Goal: Task Accomplishment & Management: Manage account settings

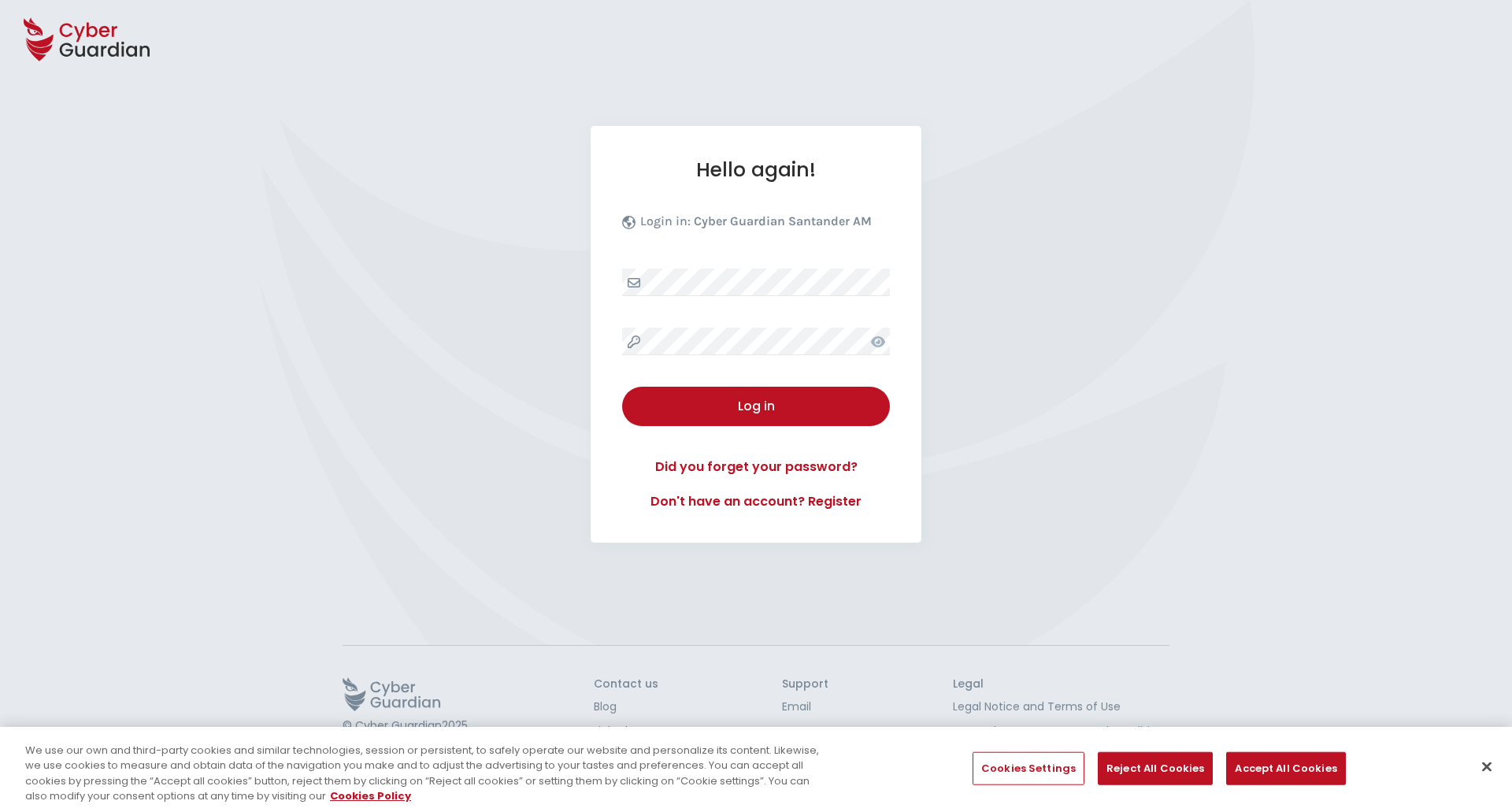
select select "English"
click at [783, 397] on div "Log in" at bounding box center [756, 406] width 244 height 19
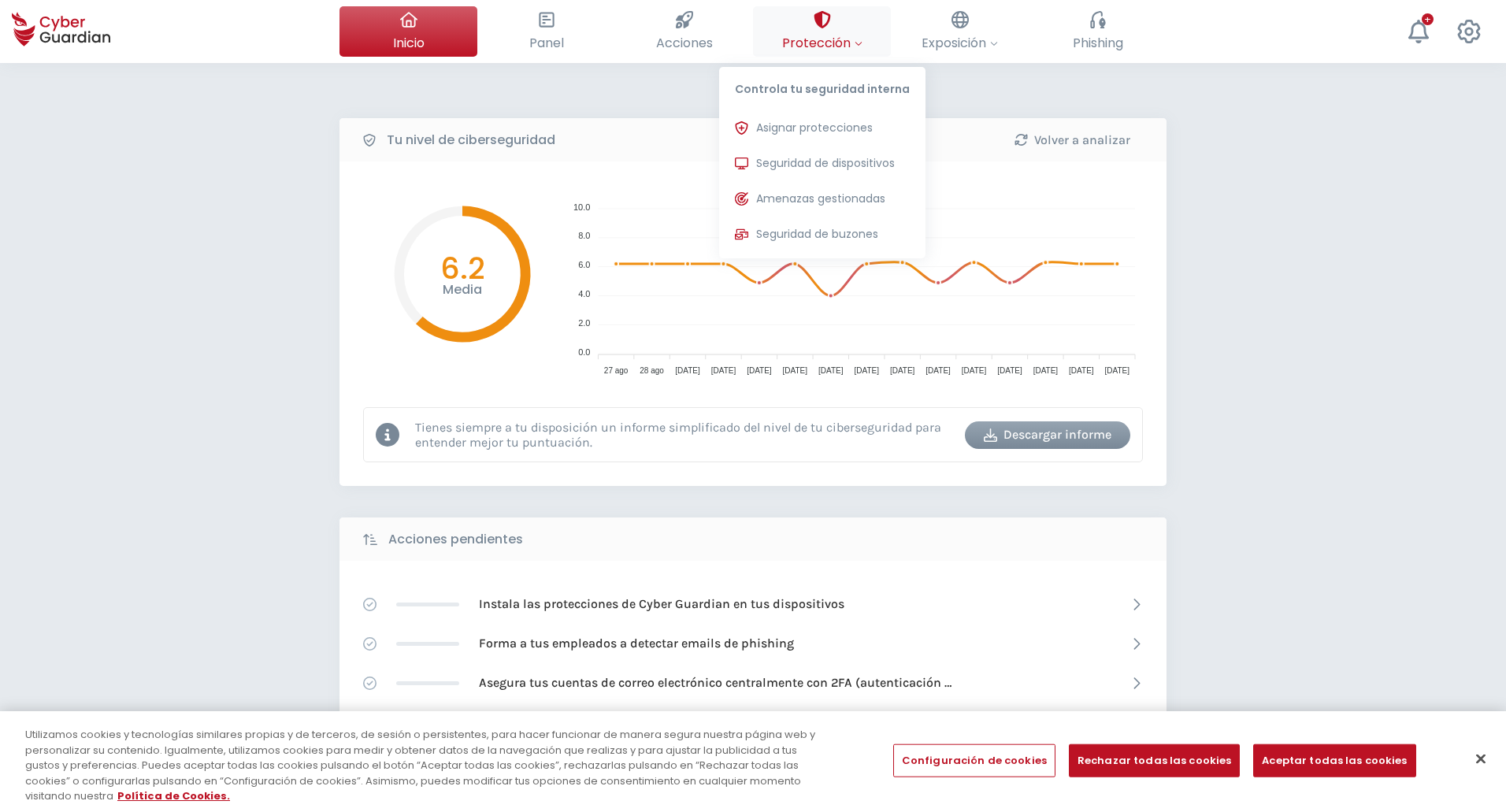
click at [832, 50] on span "Protección" at bounding box center [822, 43] width 81 height 20
click at [840, 136] on span "Asignar protecciones" at bounding box center [814, 128] width 116 height 16
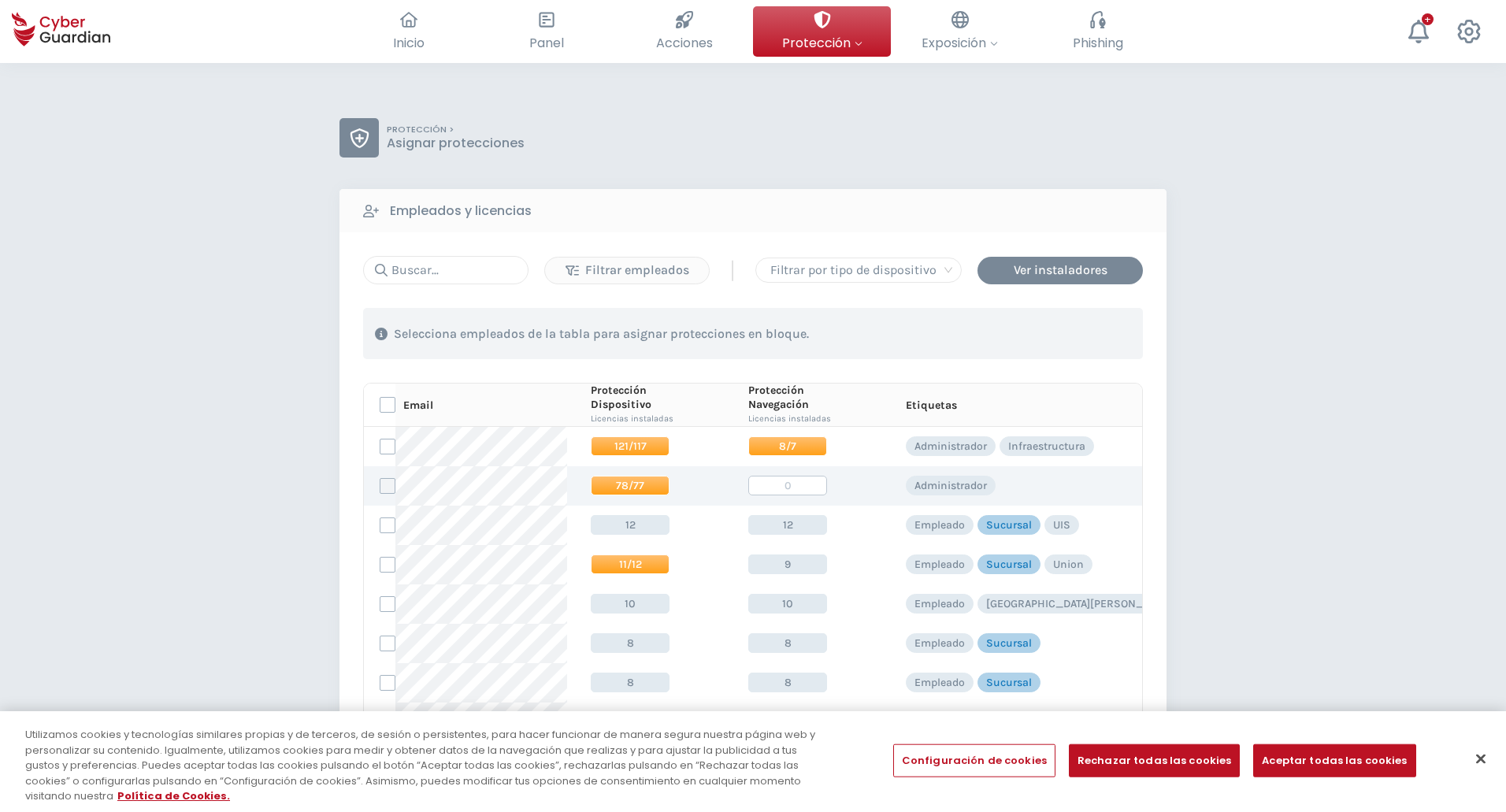
click at [390, 491] on label at bounding box center [387, 486] width 15 height 15
click at [381, 491] on input "checkbox" at bounding box center [381, 486] width 0 height 14
click at [1089, 328] on div "Asignar protecciones" at bounding box center [1047, 334] width 142 height 19
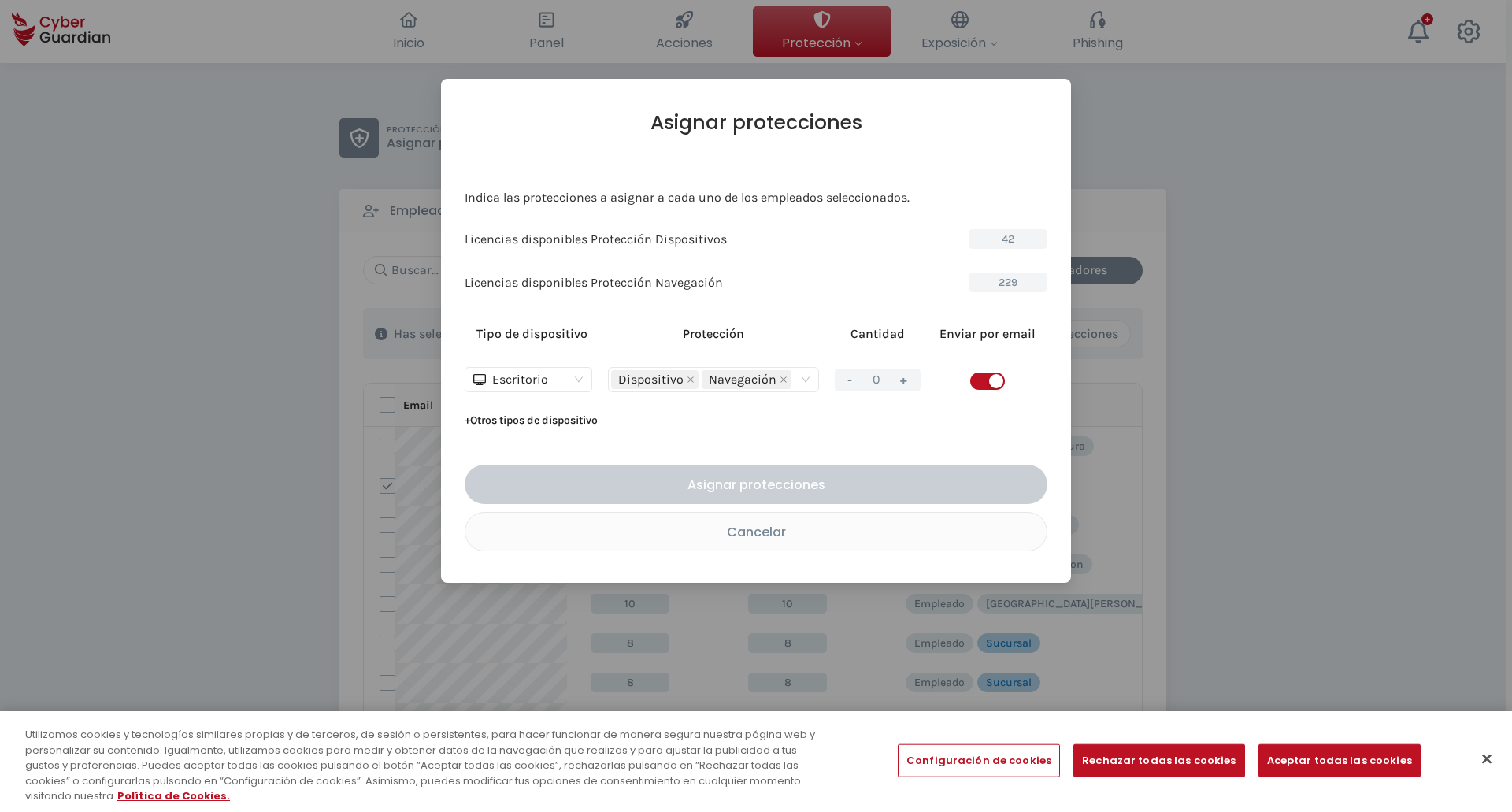
click at [903, 385] on button "+" at bounding box center [904, 380] width 19 height 20
type input "1"
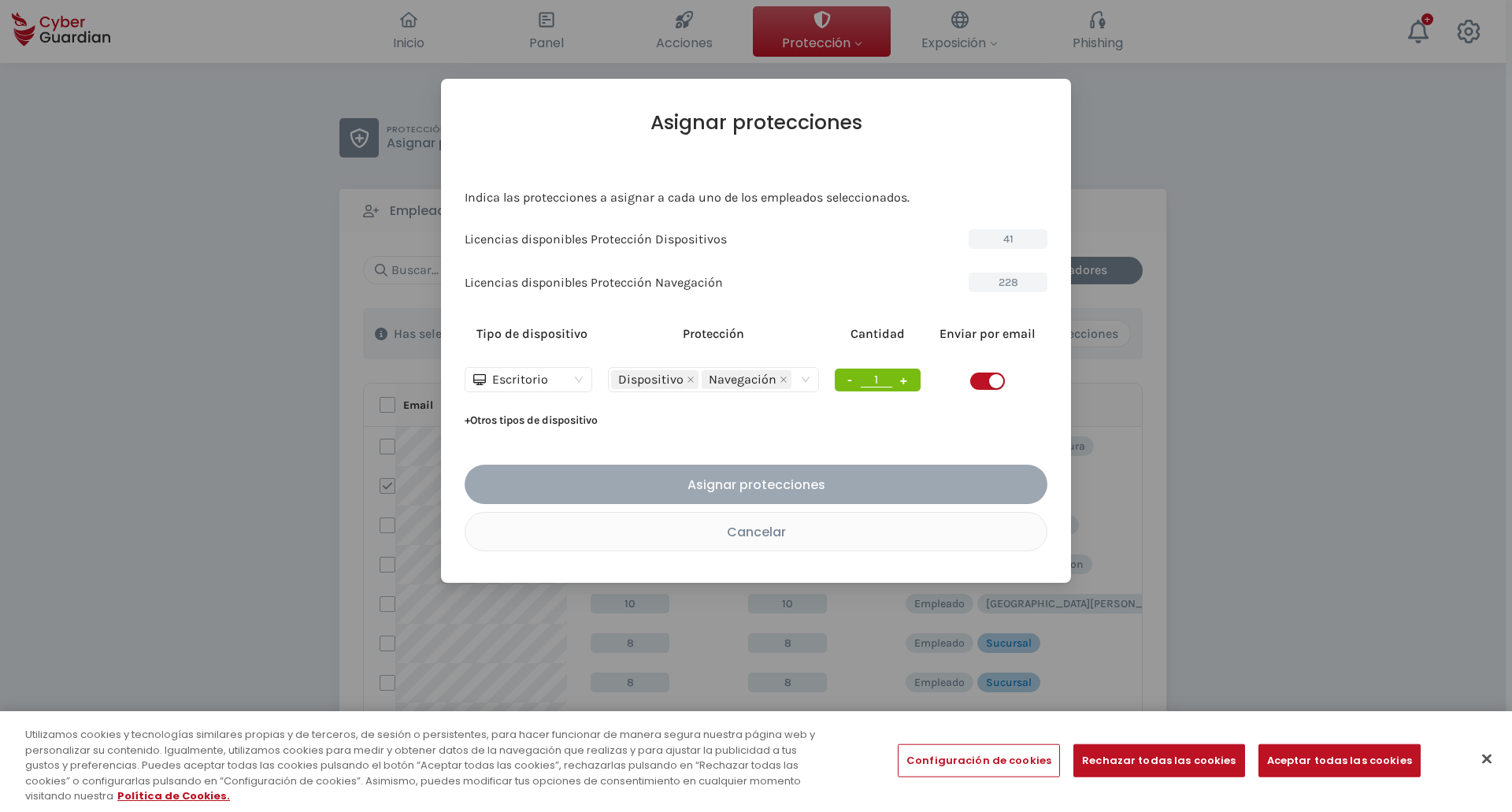
click at [844, 475] on div "Asignar protecciones" at bounding box center [756, 485] width 559 height 20
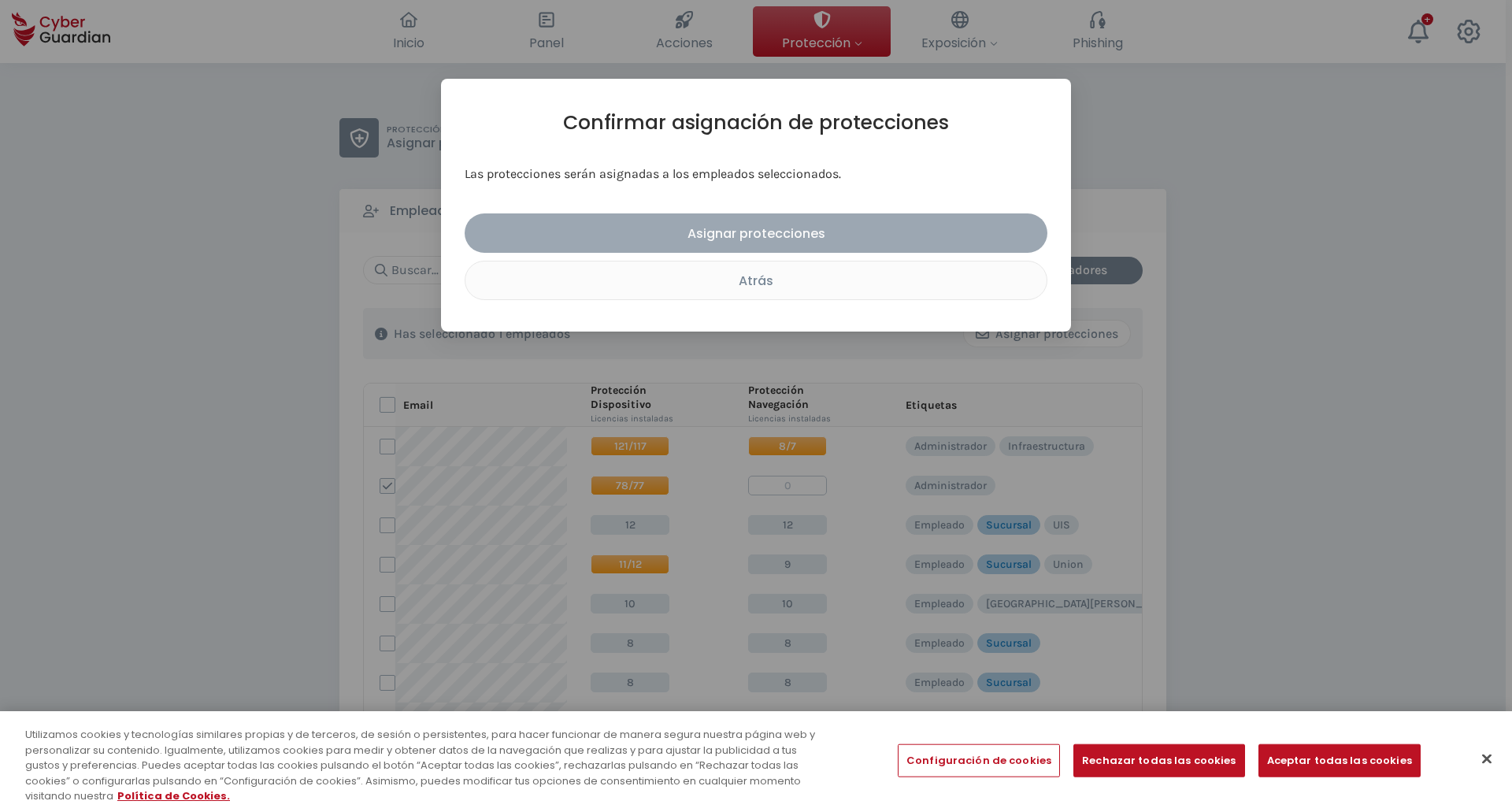
click at [772, 249] on button "Asignar protecciones" at bounding box center [756, 233] width 582 height 39
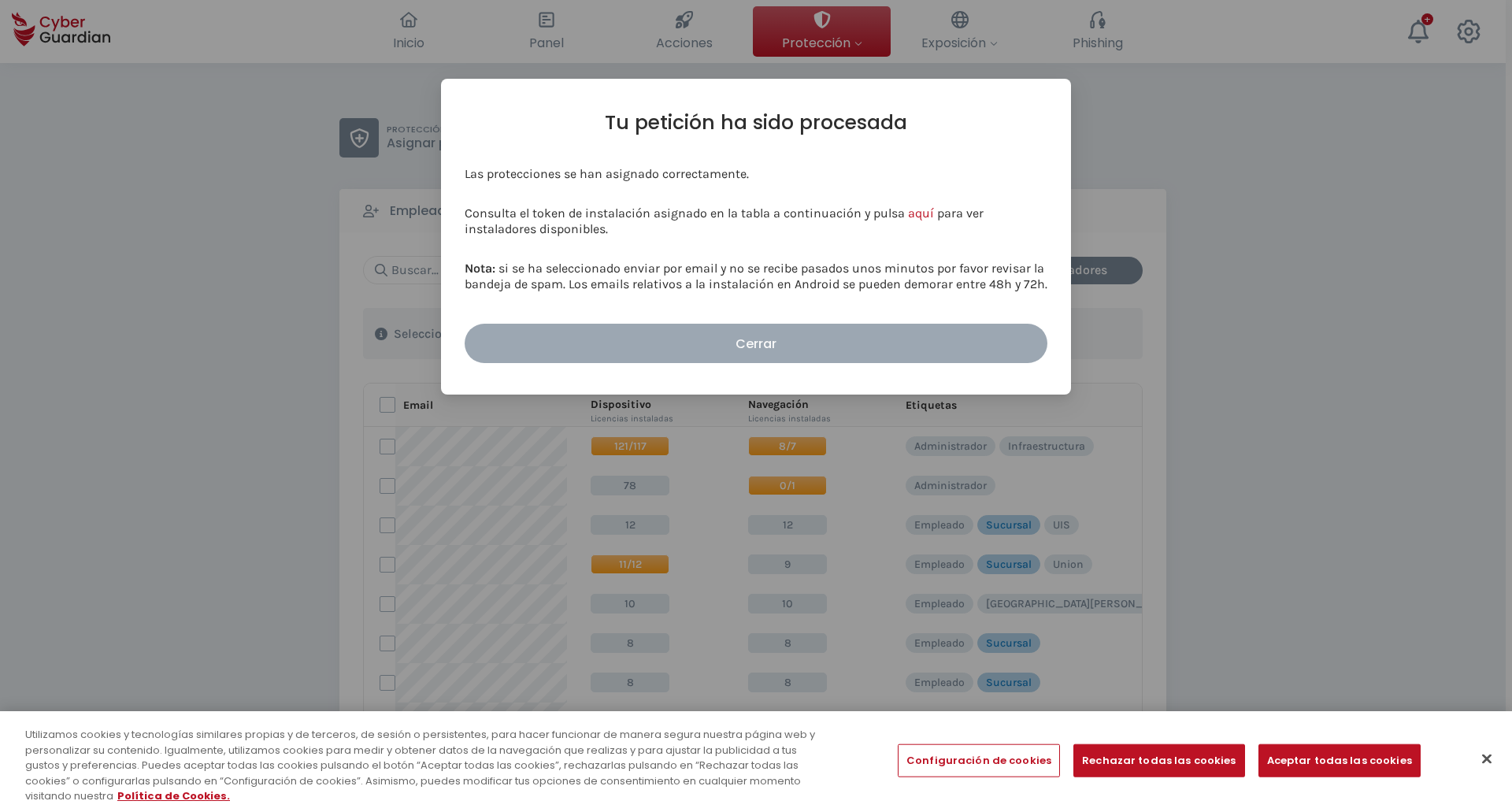
click at [791, 352] on div "Cerrar" at bounding box center [756, 344] width 559 height 20
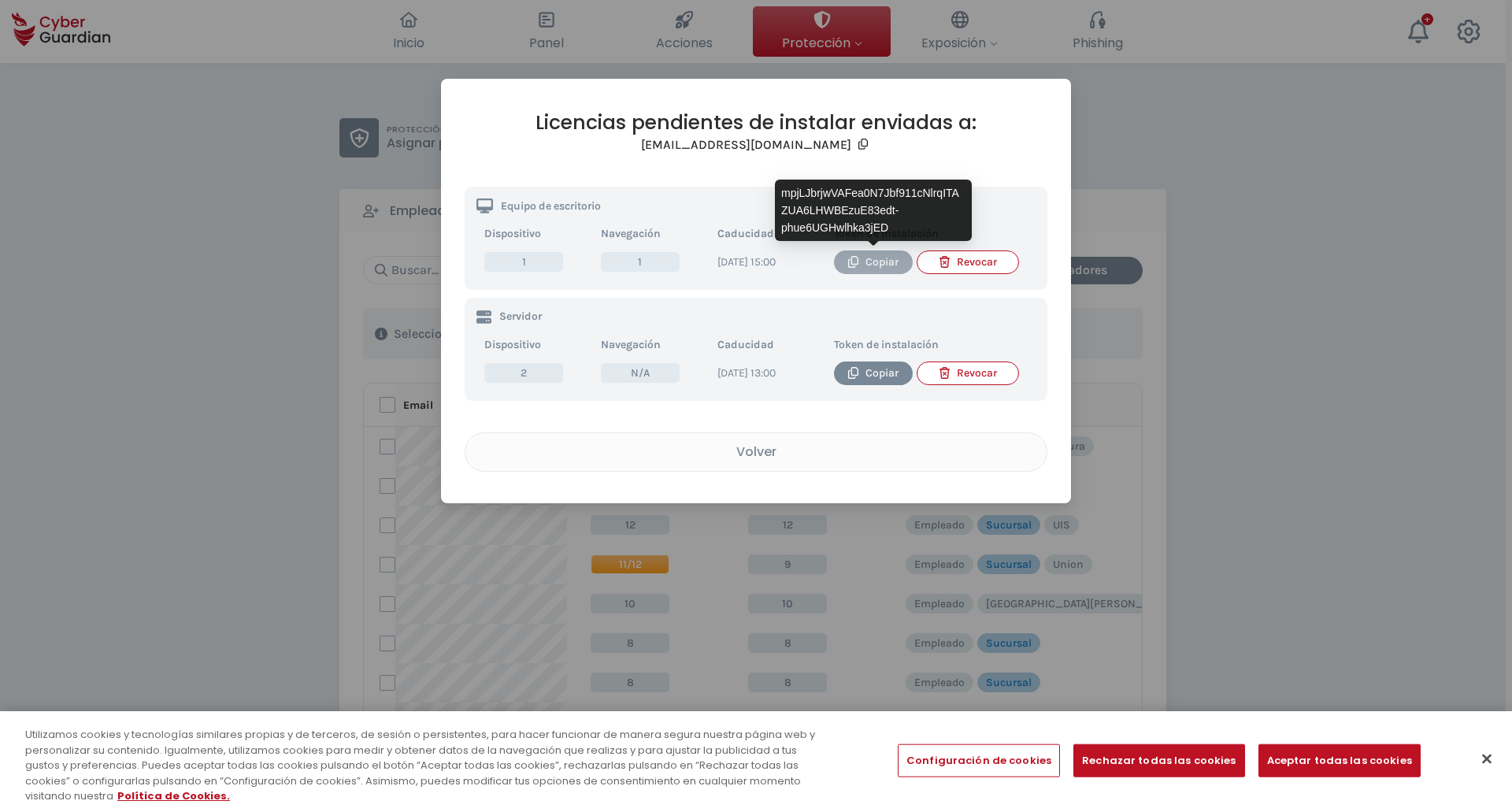
click at [872, 269] on div "Copiar" at bounding box center [874, 262] width 55 height 17
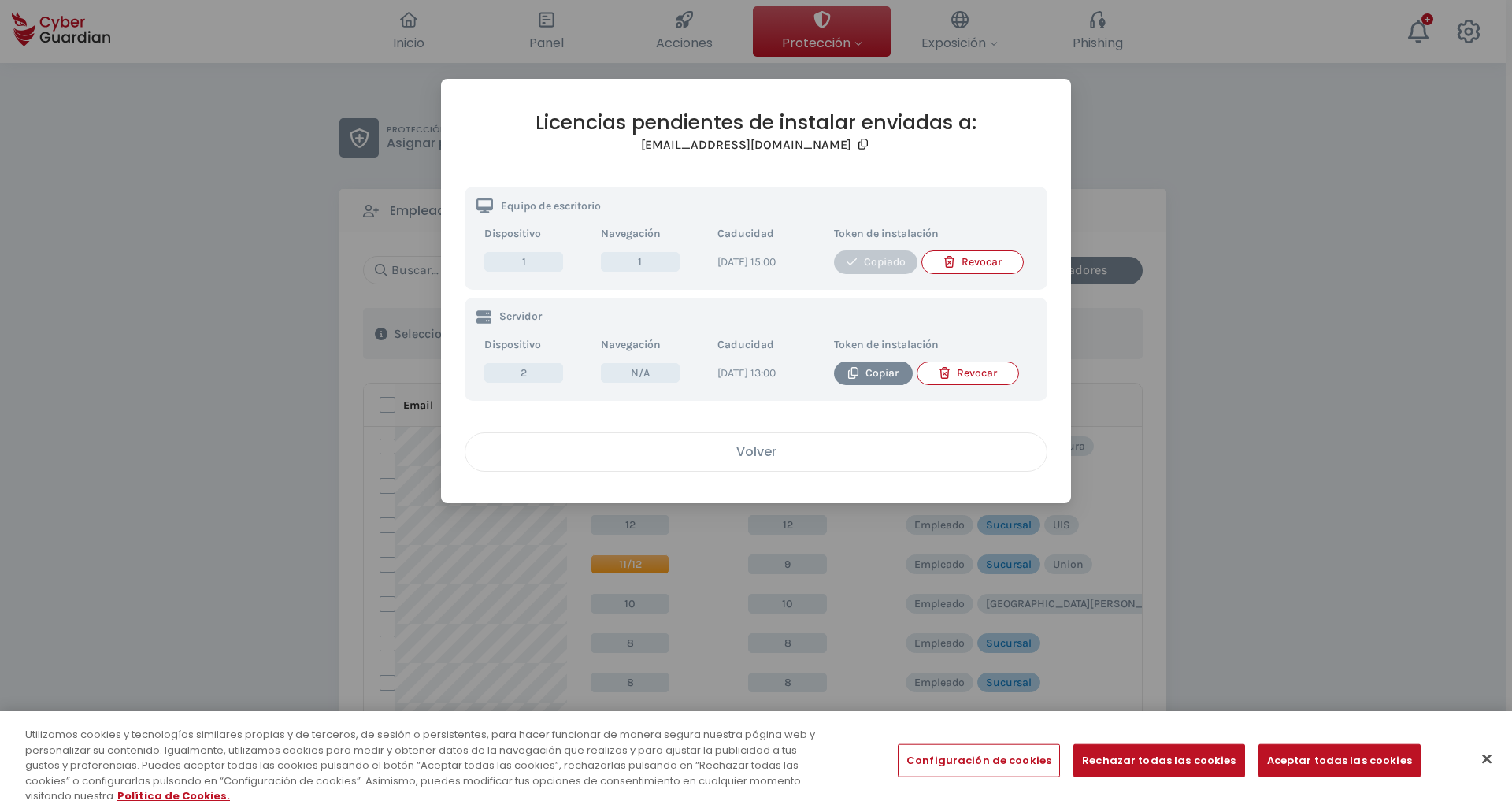
click at [743, 461] on div "Volver" at bounding box center [756, 452] width 557 height 20
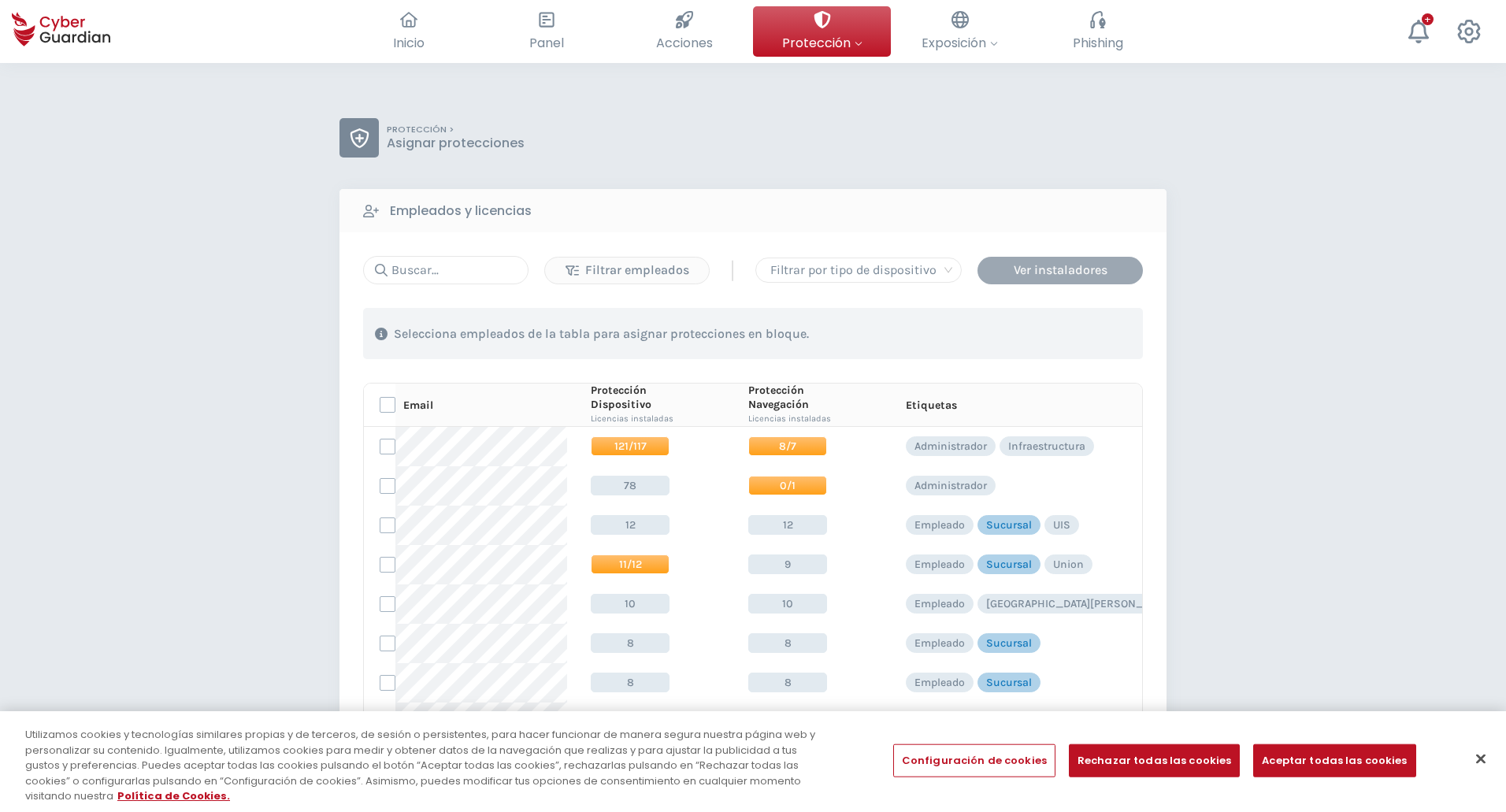
click at [1059, 277] on div "Ver instaladores" at bounding box center [1060, 269] width 142 height 19
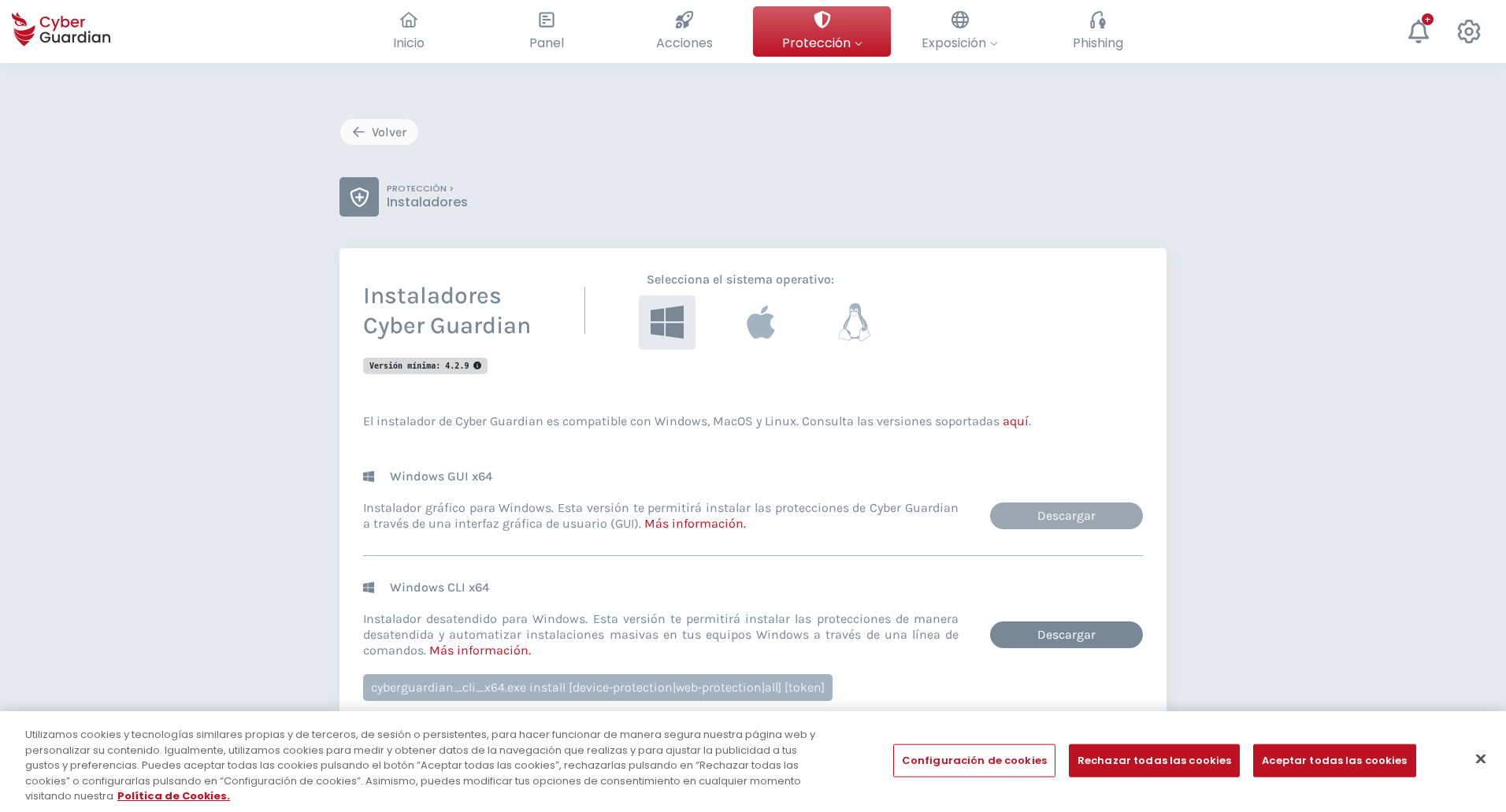
click at [1057, 522] on link "Descargar" at bounding box center [1067, 516] width 153 height 27
click at [390, 124] on div "Volver" at bounding box center [379, 132] width 55 height 19
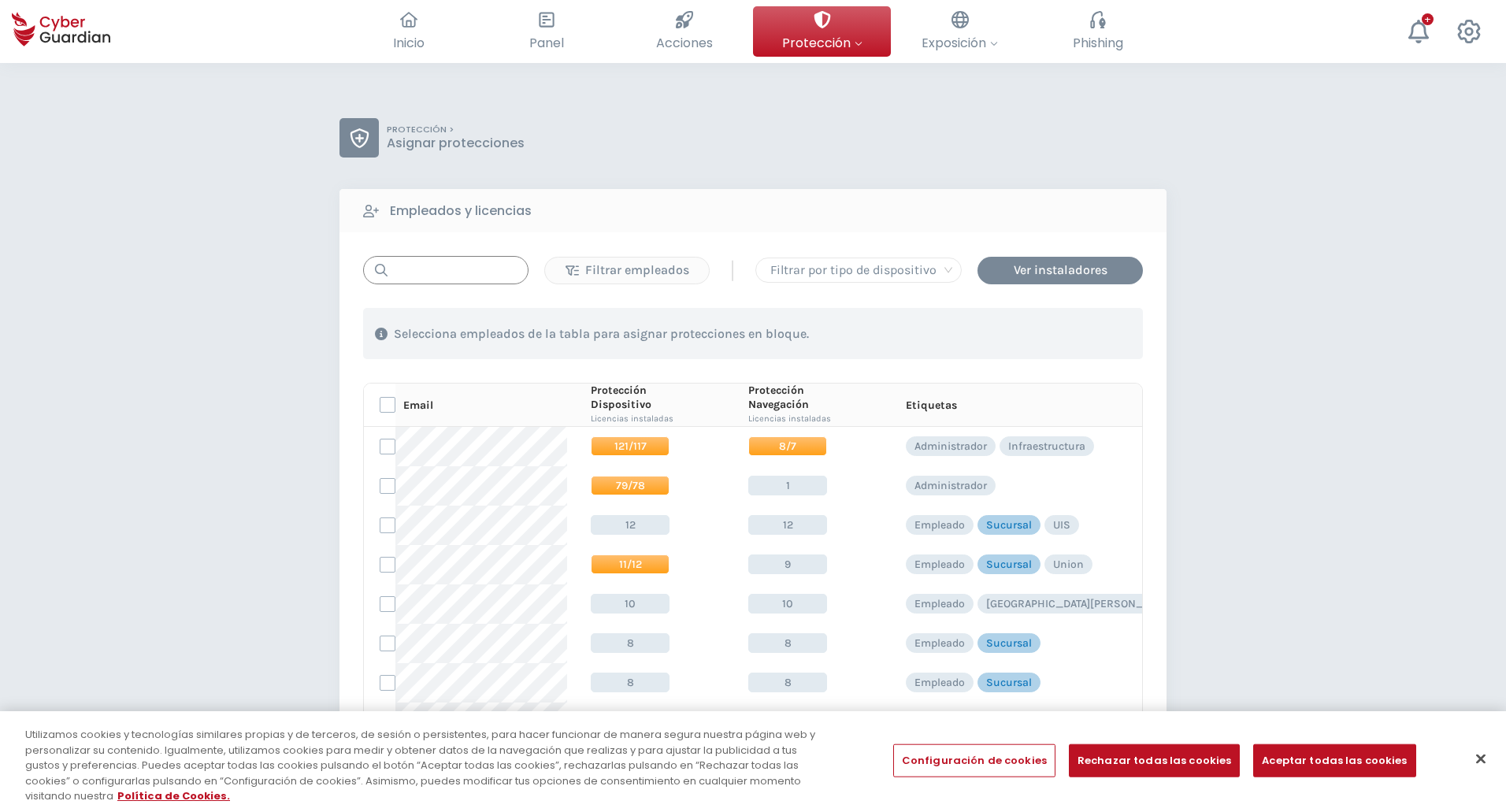
click at [447, 277] on input "text" at bounding box center [445, 270] width 165 height 28
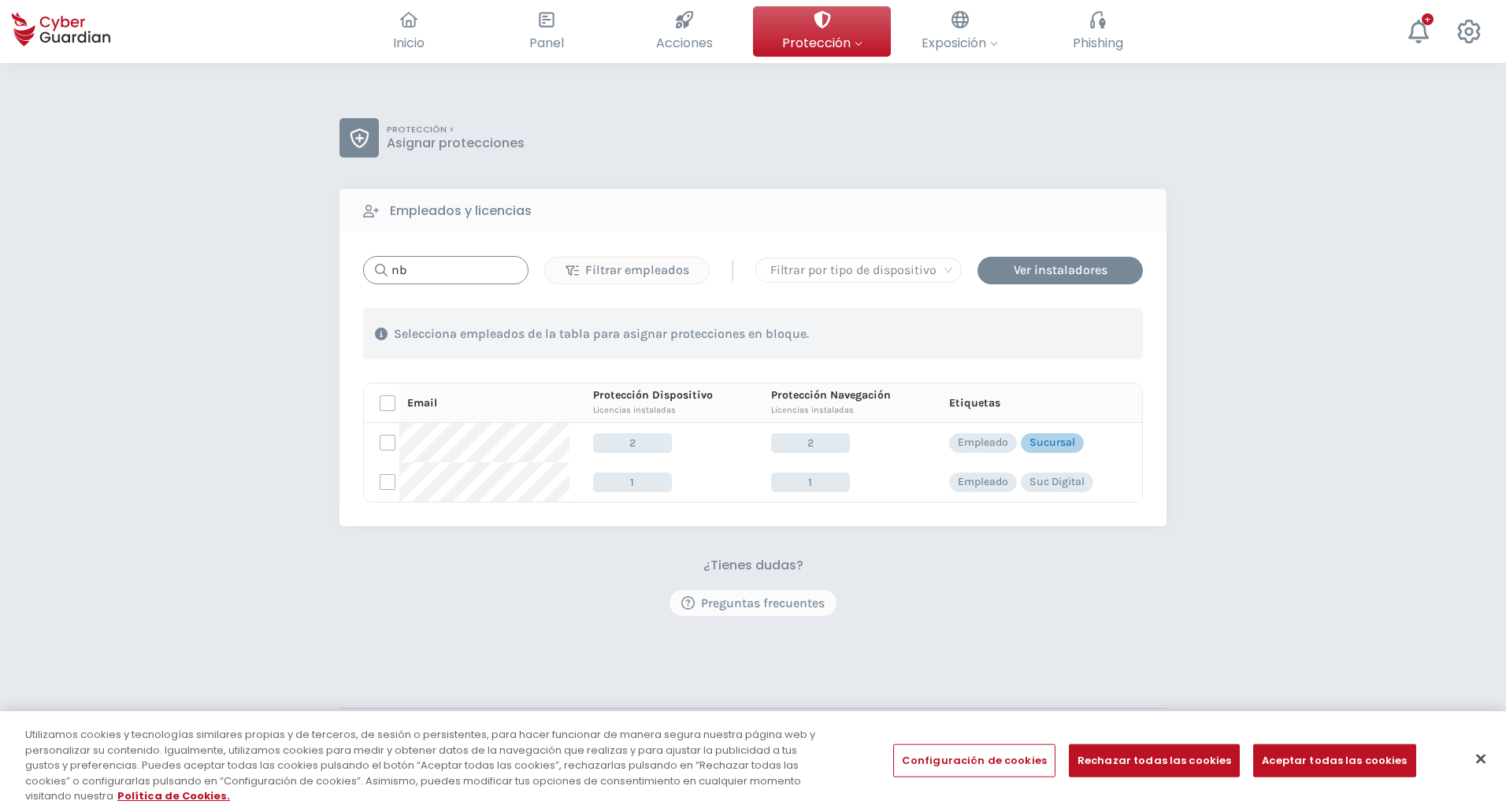
type input "n"
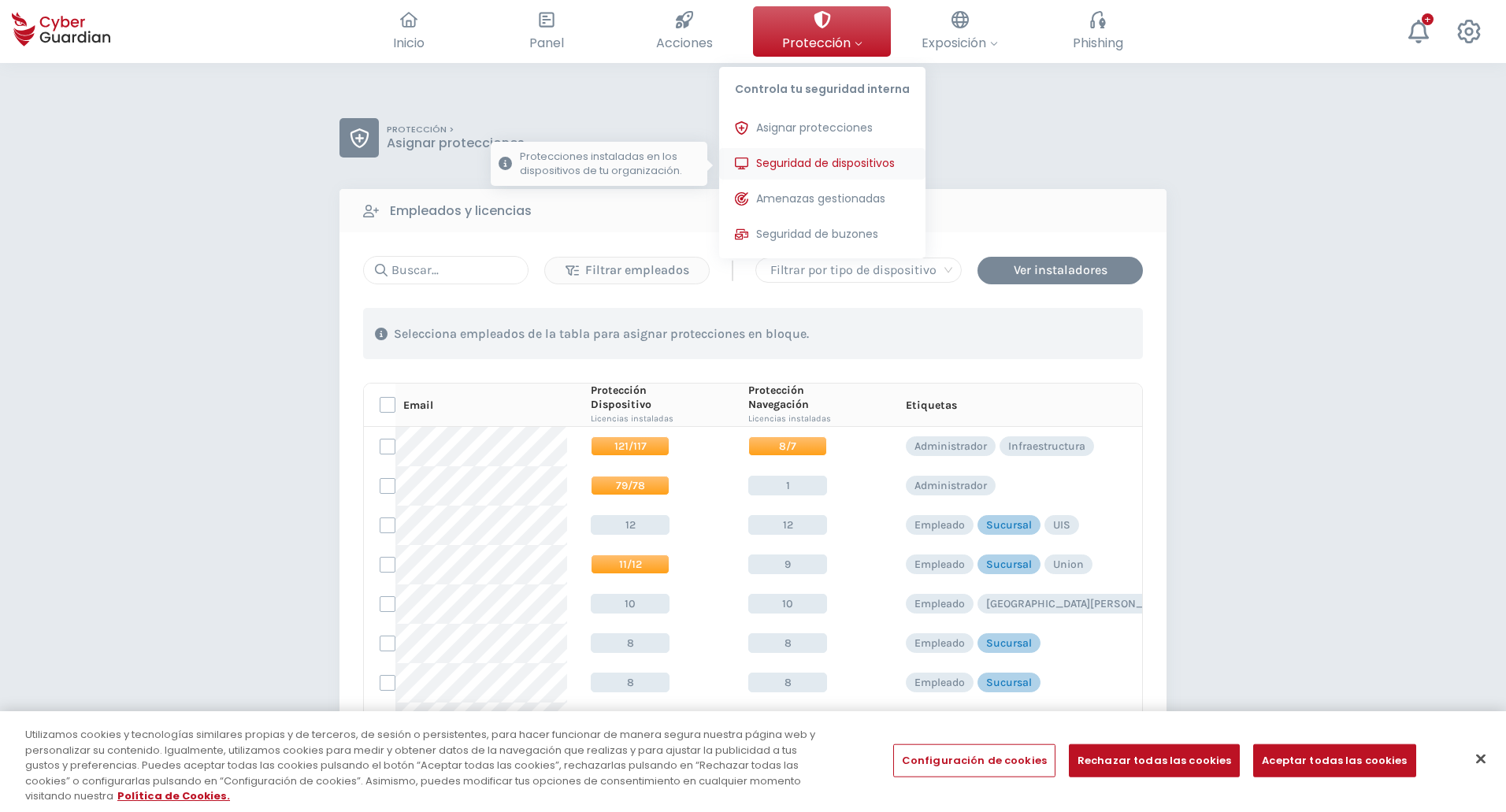
click at [844, 164] on span "Seguridad de dispositivos" at bounding box center [825, 164] width 138 height 16
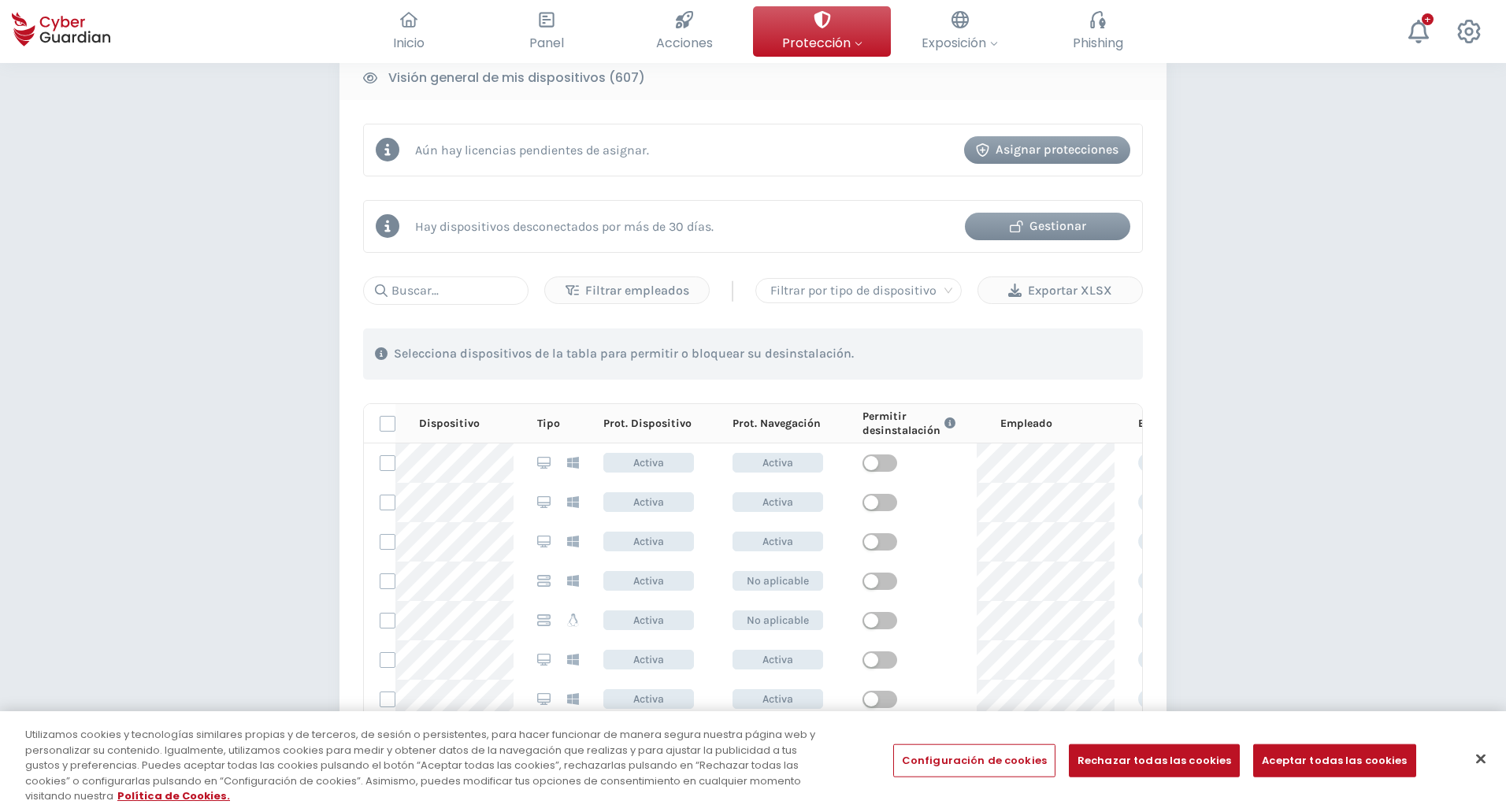
scroll to position [658, 0]
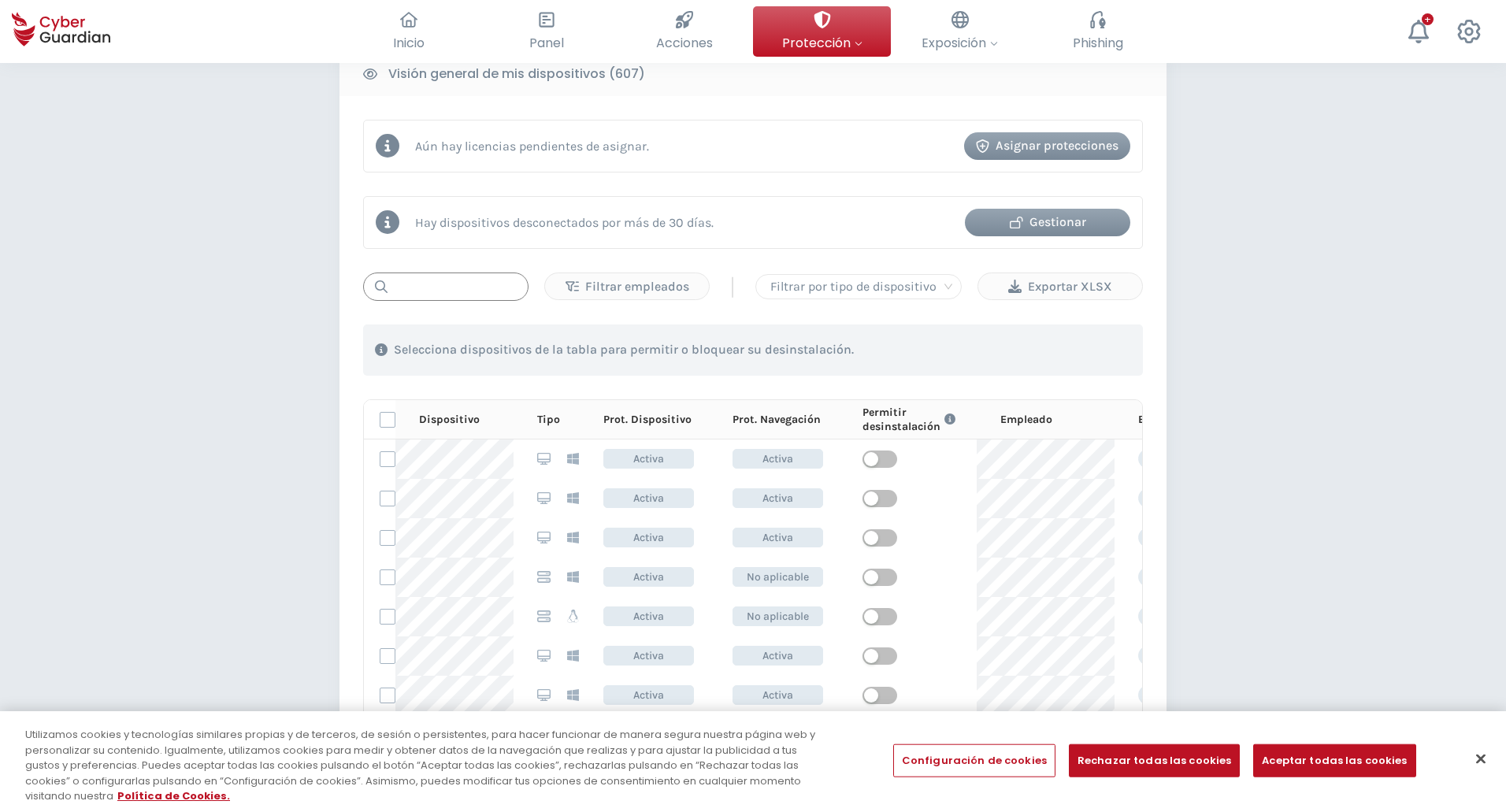
click at [480, 298] on input "text" at bounding box center [445, 286] width 165 height 28
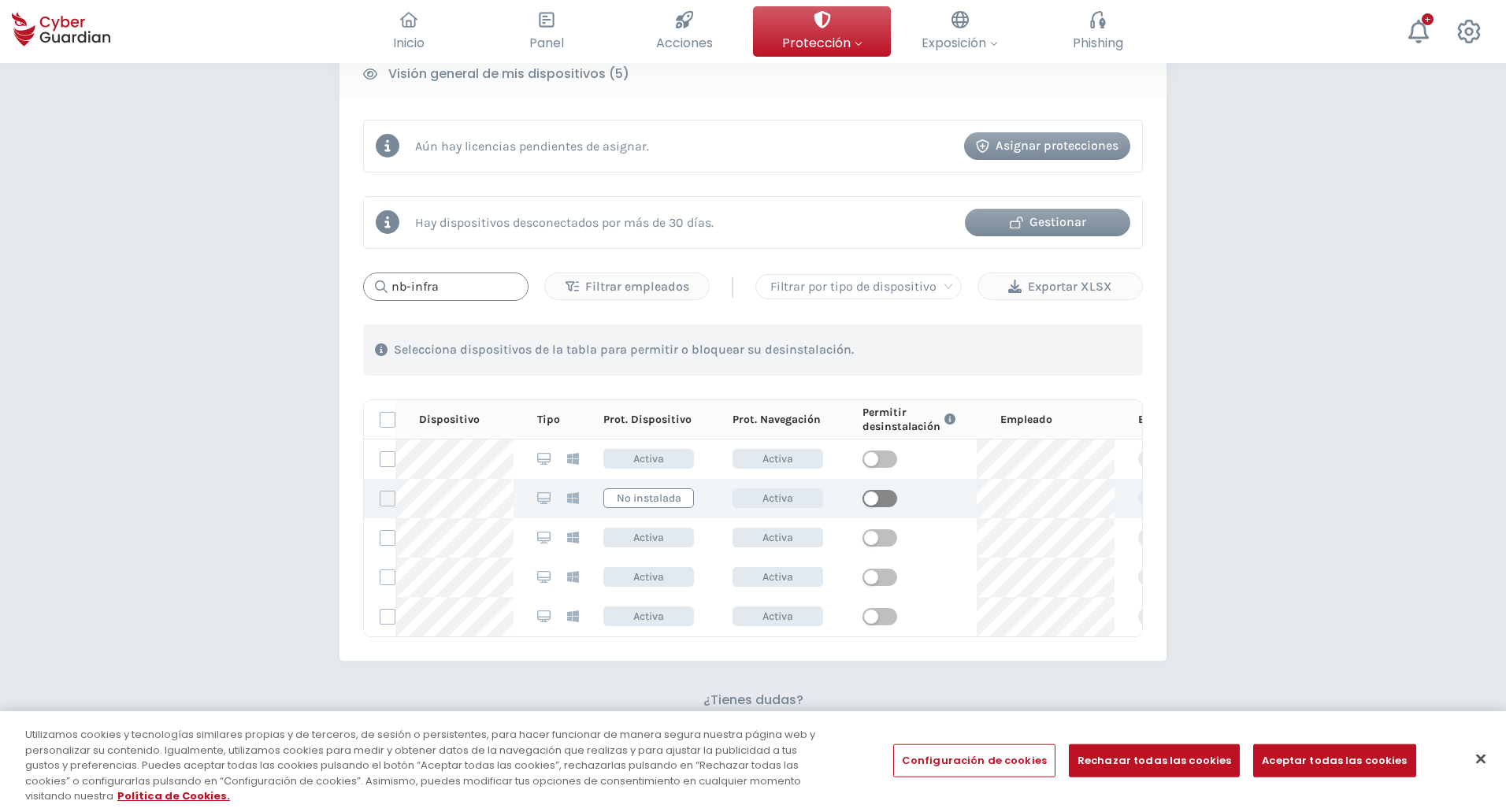
type input "nb-infra"
click at [879, 500] on button "button" at bounding box center [880, 498] width 35 height 17
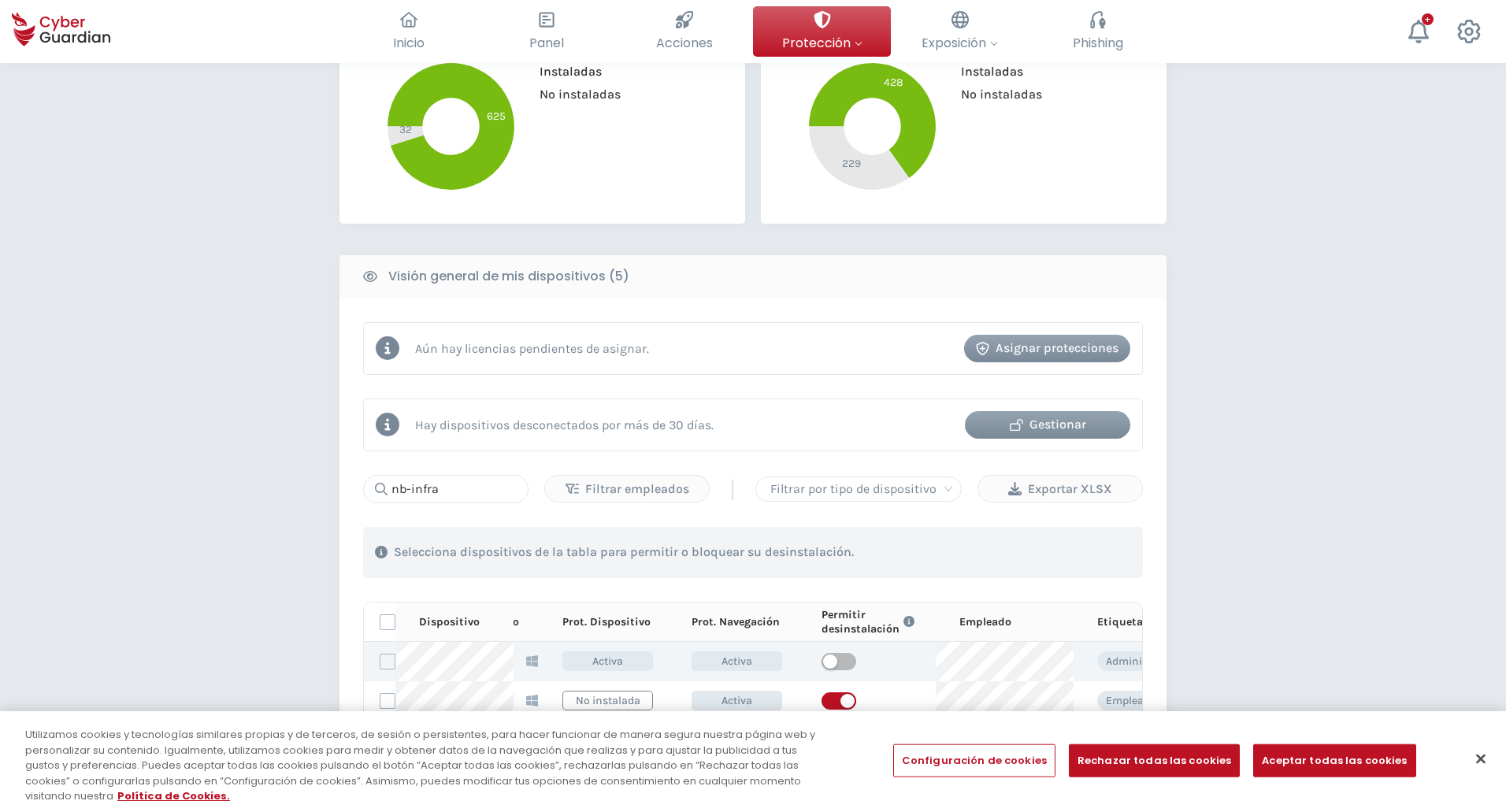
scroll to position [447, 0]
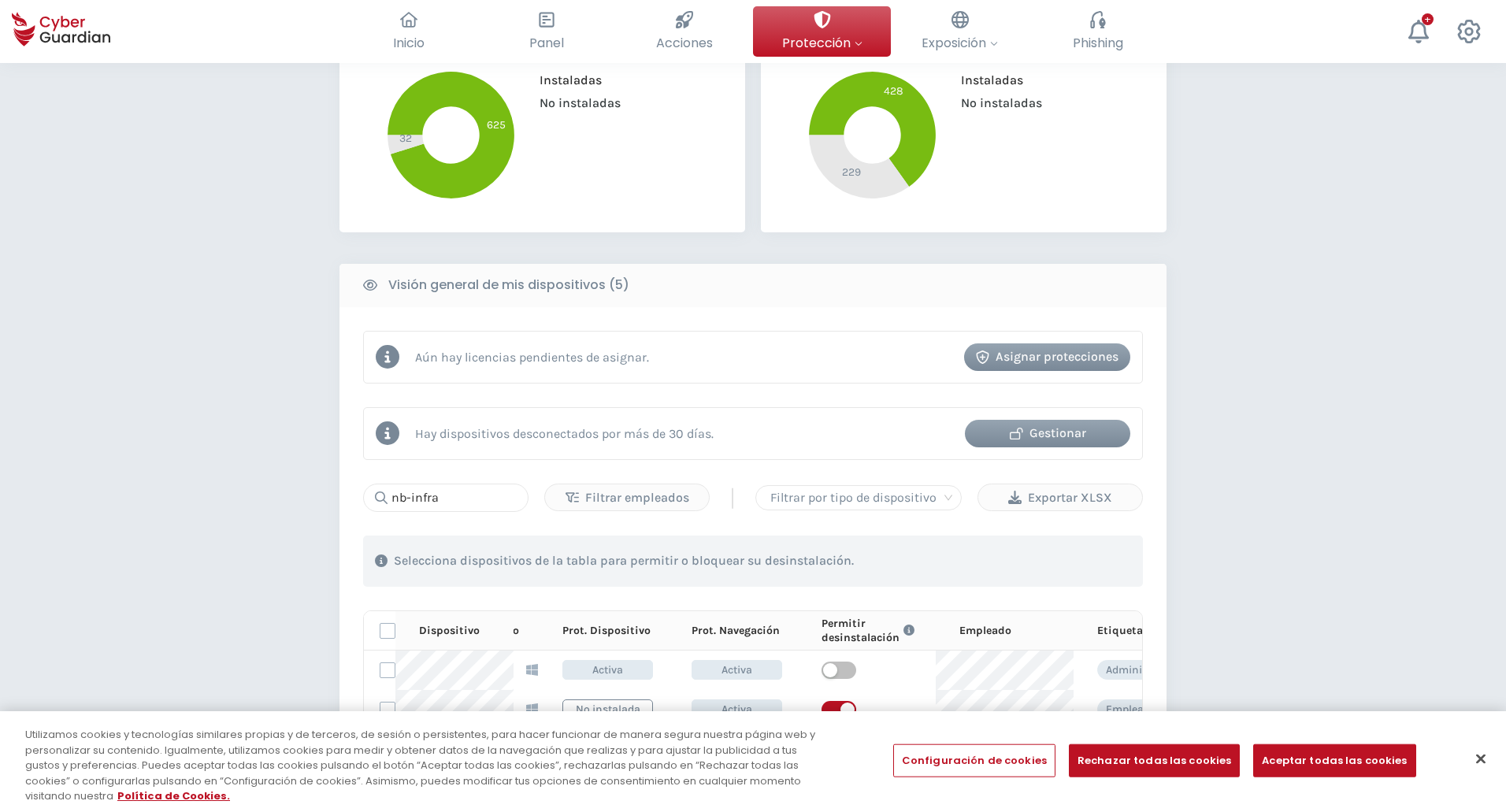
click at [1052, 439] on div "Gestionar" at bounding box center [1048, 433] width 142 height 19
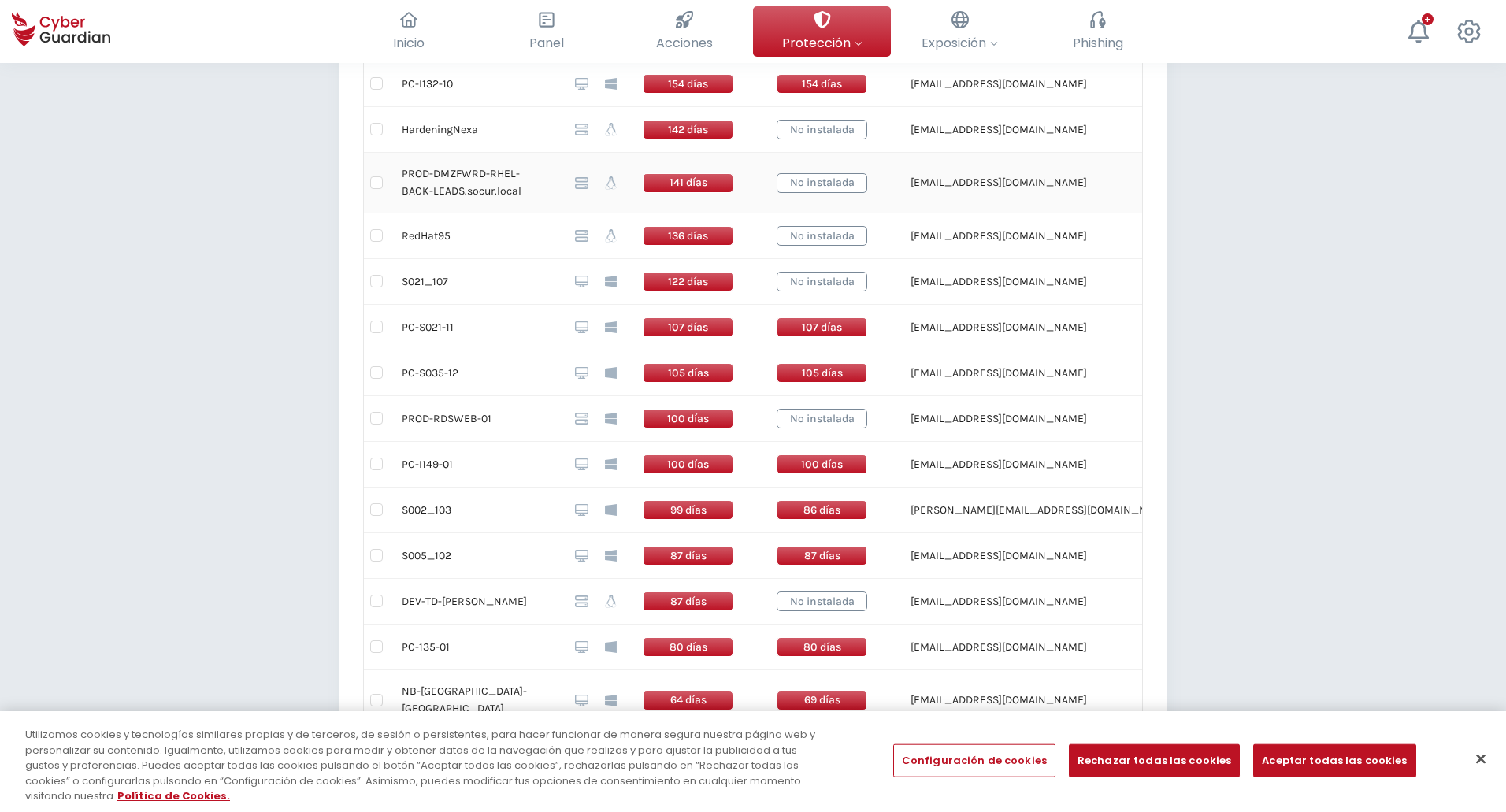
scroll to position [670, 0]
click at [1211, 415] on div "Volver Dispositivos desconectados por más de 30 días (28) En esta tabla se mues…" at bounding box center [753, 307] width 1506 height 1827
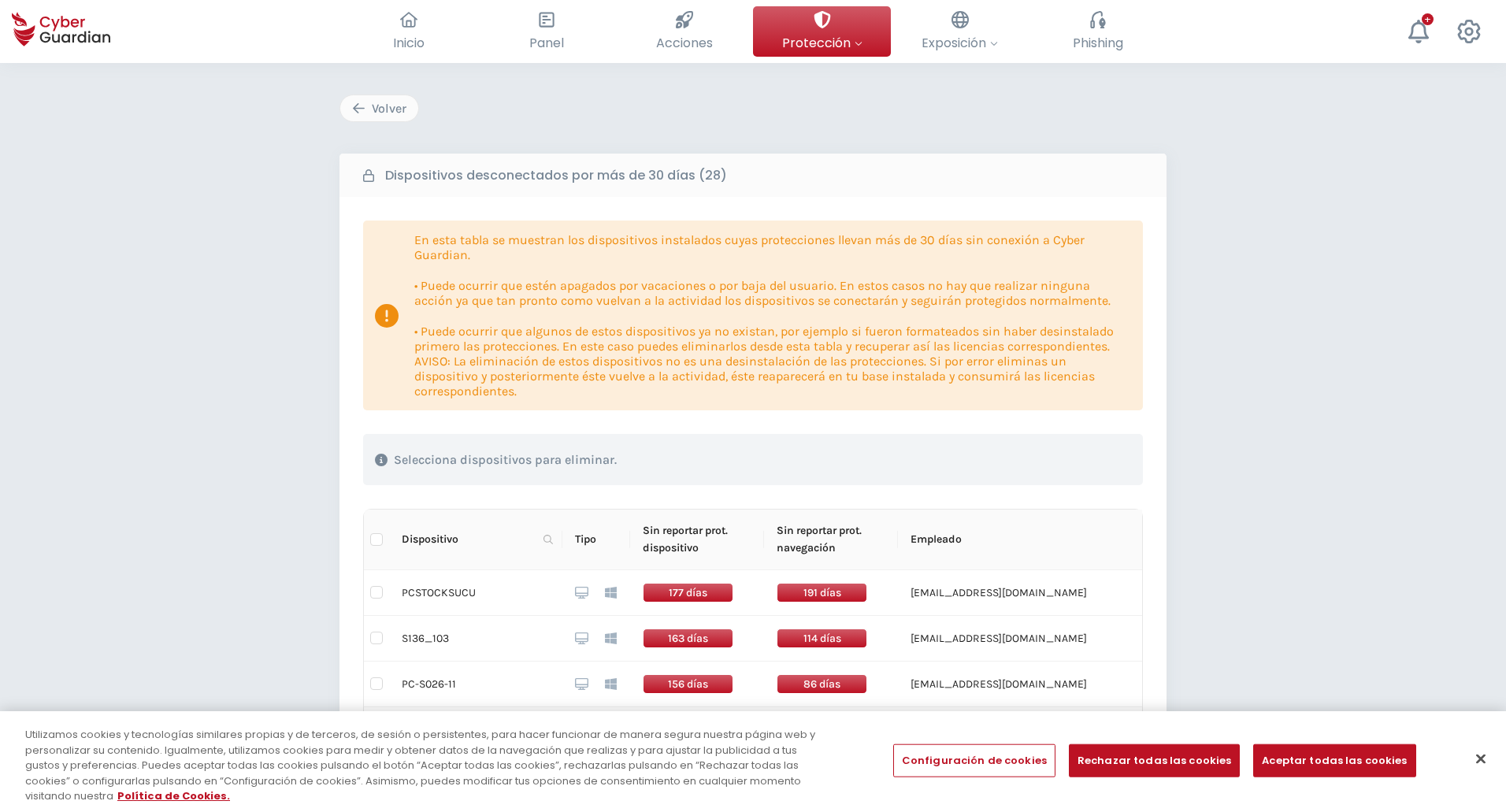
scroll to position [0, 0]
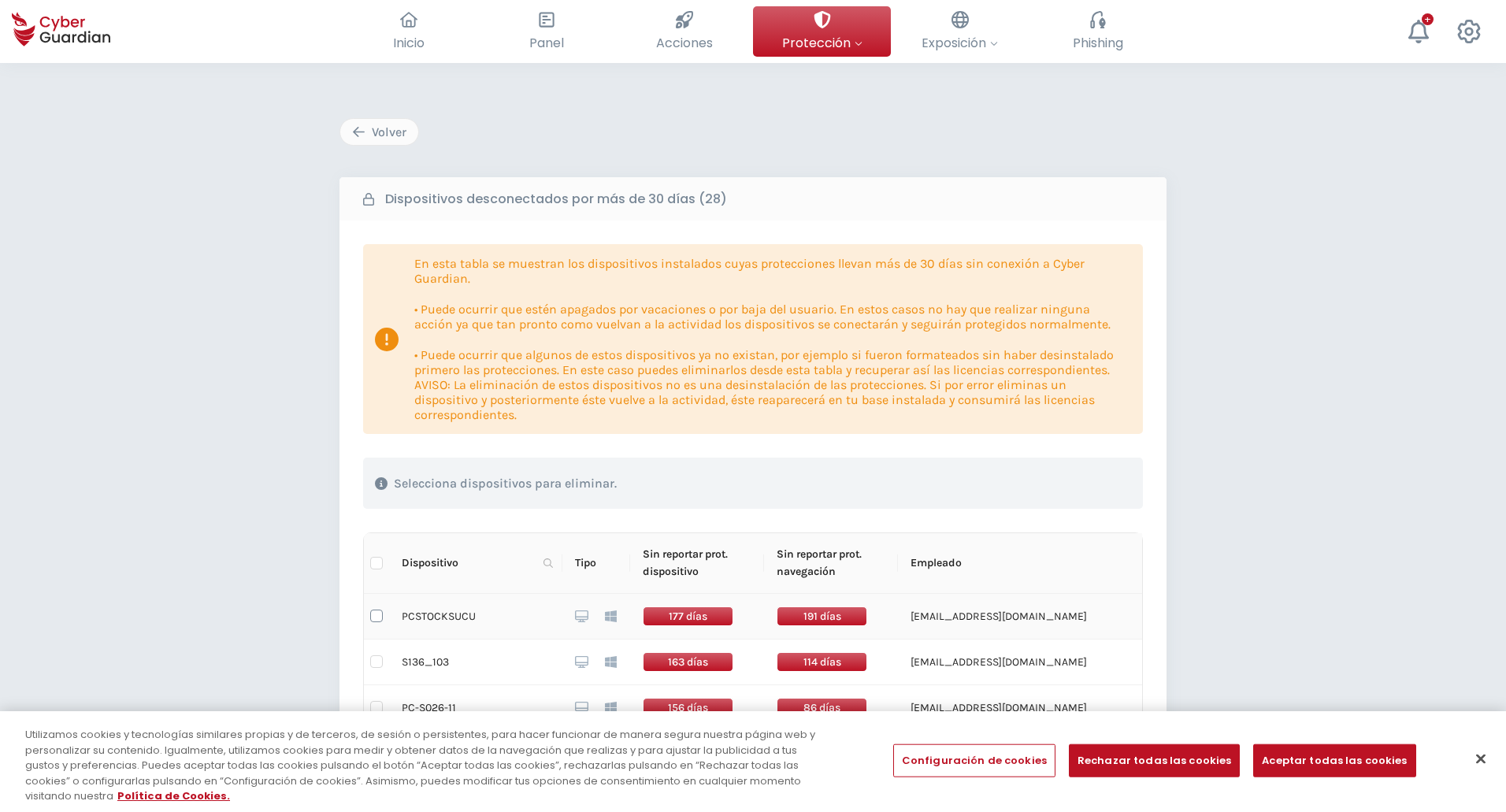
click at [379, 622] on input "checkbox" at bounding box center [376, 615] width 12 height 12
checkbox input "true"
